Goal: Submit feedback/report problem

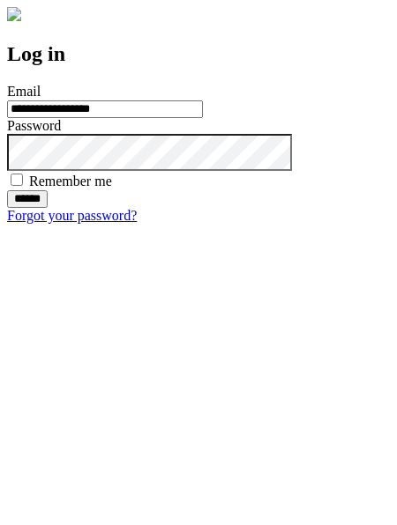
type input "**********"
click at [48, 208] on input "******" at bounding box center [27, 199] width 41 height 18
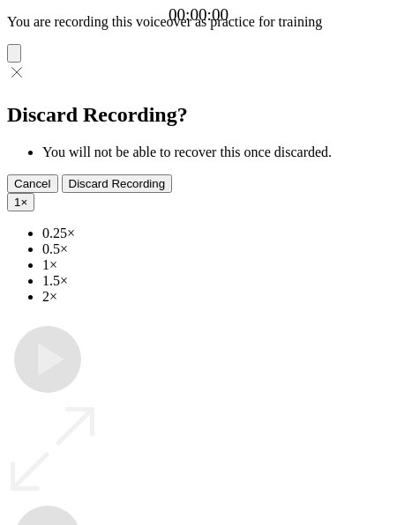
type input "**********"
